Goal: Submit feedback/report problem

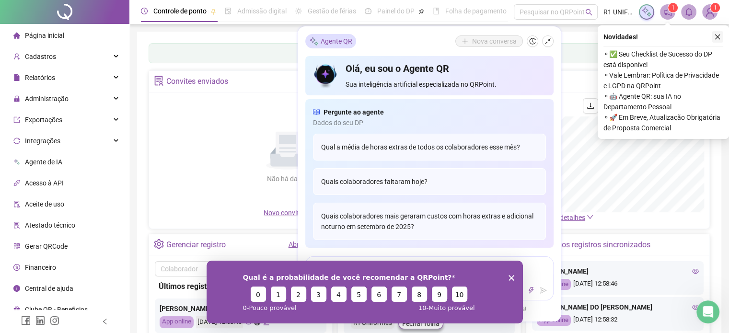
click at [718, 36] on icon "close" at bounding box center [717, 37] width 7 height 7
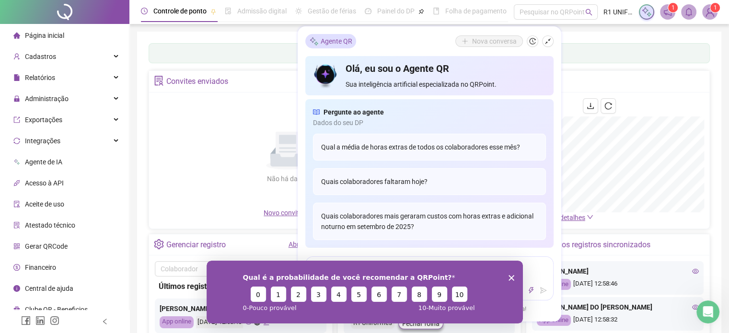
click at [576, 46] on div "Painel de controle Contabilidade" at bounding box center [429, 53] width 561 height 20
click at [542, 42] on button "button" at bounding box center [548, 41] width 12 height 12
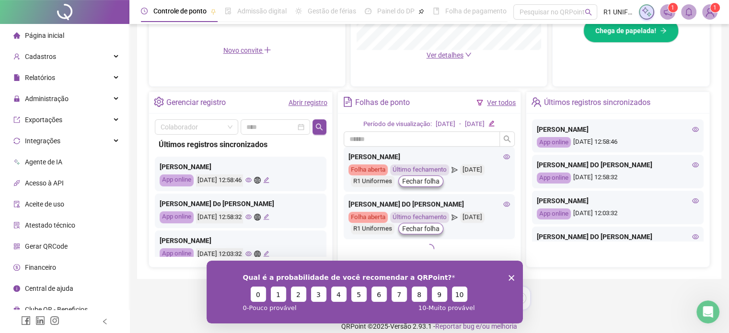
scroll to position [312, 0]
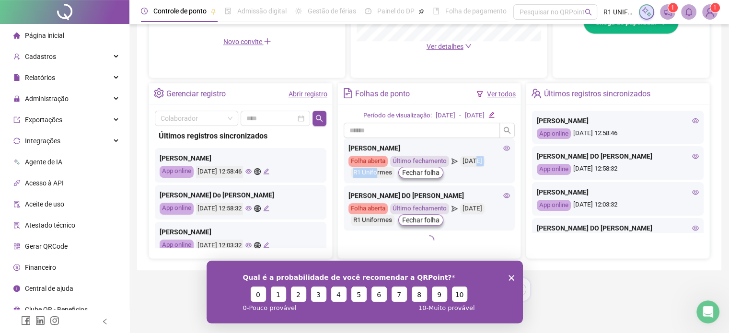
drag, startPoint x: 377, startPoint y: 174, endPoint x: 475, endPoint y: 176, distance: 97.8
click at [475, 176] on div "Folha aberta Último fechamento [DATE] R1 Uniformes Fechar folha" at bounding box center [429, 167] width 162 height 23
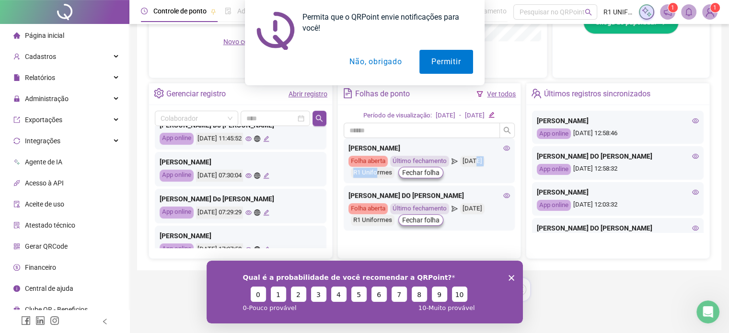
scroll to position [0, 0]
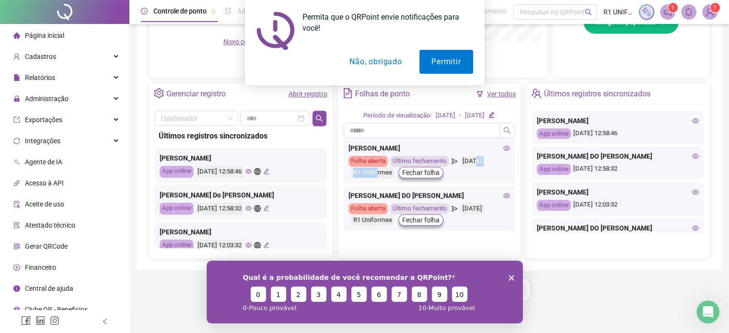
click at [371, 61] on button "Não, obrigado" at bounding box center [375, 62] width 76 height 24
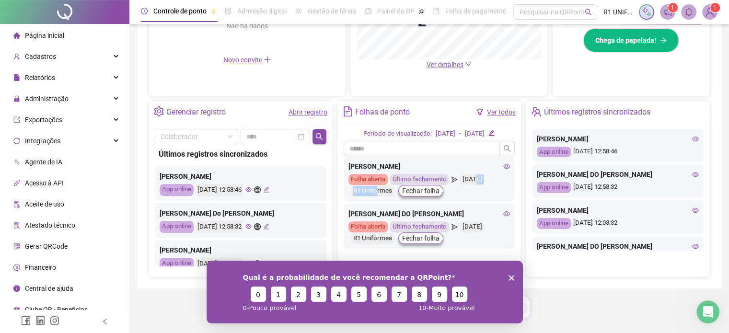
scroll to position [312, 0]
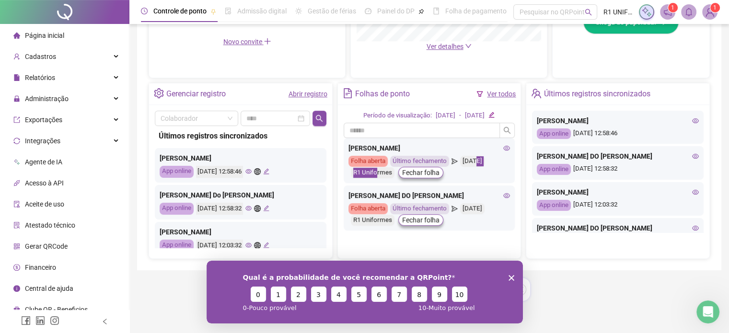
click at [514, 278] on div "Qual é a probabilidade de você recomendar a QRPoint? 0 1 2 3 4 5 6 7 8 9 10 0 -…" at bounding box center [364, 291] width 316 height 63
click at [512, 277] on icon "Encerrar pesquisa" at bounding box center [511, 278] width 6 height 6
